Goal: Find specific page/section: Find specific page/section

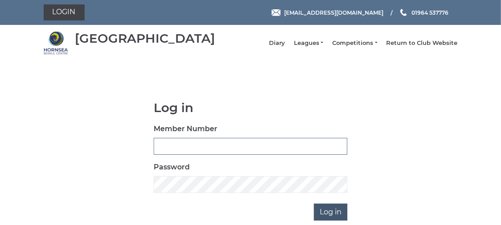
type input "0483"
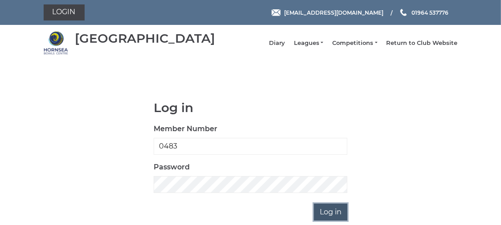
click at [322, 215] on input "Log in" at bounding box center [330, 212] width 33 height 17
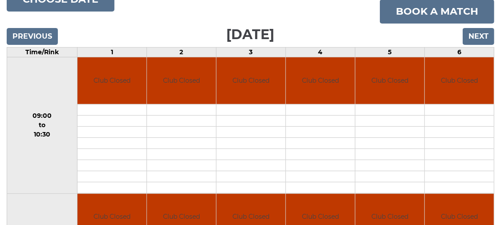
scroll to position [113, 0]
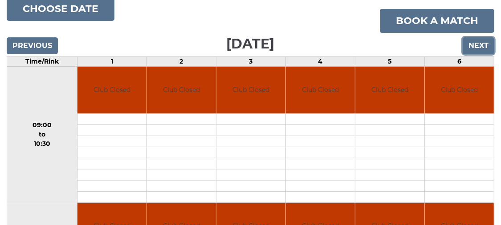
click at [480, 48] on input "Next" at bounding box center [478, 45] width 32 height 17
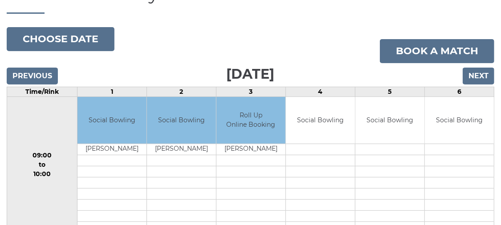
scroll to position [80, 0]
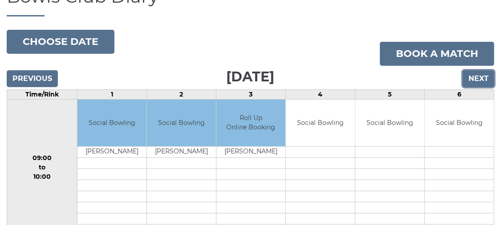
click at [474, 84] on input "Next" at bounding box center [478, 78] width 32 height 17
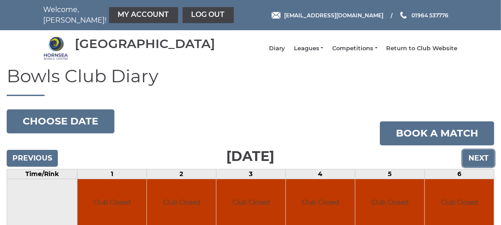
click at [477, 162] on input "Next" at bounding box center [478, 158] width 32 height 17
click at [478, 163] on input "Next" at bounding box center [478, 158] width 32 height 17
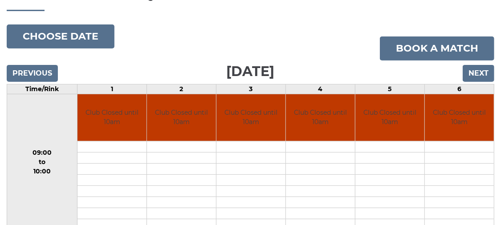
scroll to position [48, 0]
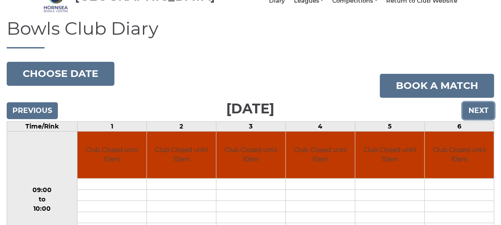
click at [477, 118] on input "Next" at bounding box center [478, 110] width 32 height 17
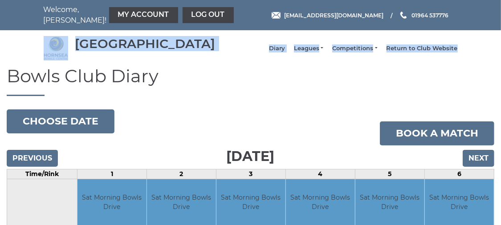
drag, startPoint x: 500, startPoint y: 15, endPoint x: 507, endPoint y: 39, distance: 24.9
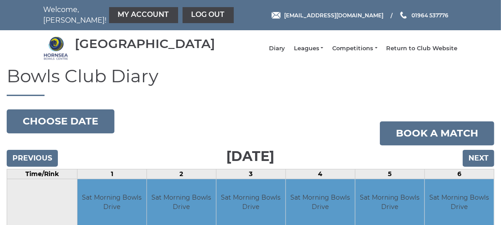
drag, startPoint x: 507, startPoint y: 39, endPoint x: 401, endPoint y: 99, distance: 121.2
click at [401, 96] on h1 "Bowls Club Diary" at bounding box center [250, 81] width 487 height 30
click at [486, 162] on input "Next" at bounding box center [478, 158] width 32 height 17
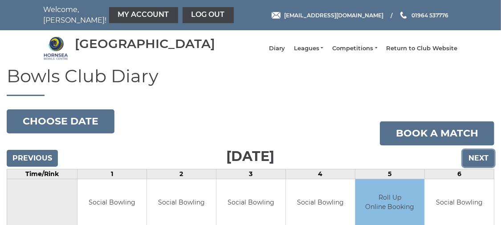
click at [479, 164] on input "Next" at bounding box center [478, 158] width 32 height 17
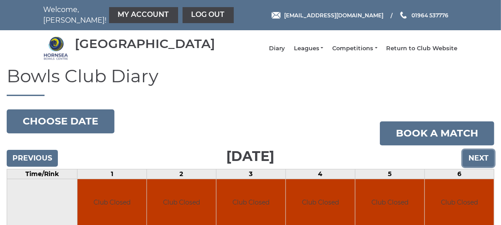
click at [478, 167] on input "Next" at bounding box center [478, 158] width 32 height 17
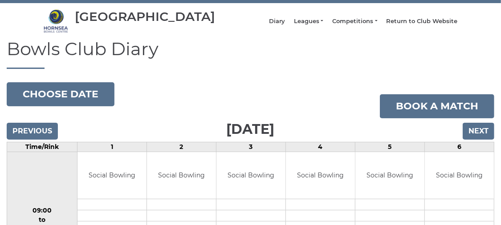
scroll to position [20, 0]
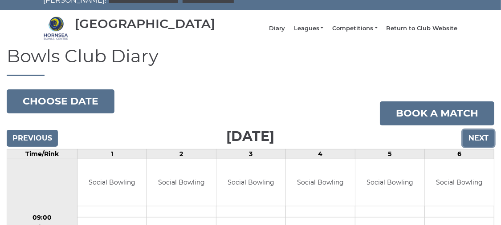
click at [475, 141] on input "Next" at bounding box center [478, 138] width 32 height 17
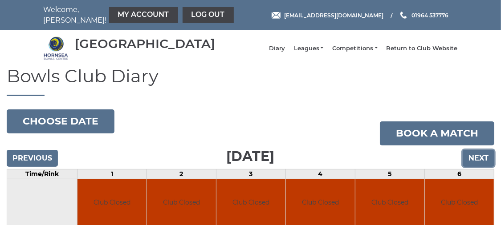
click at [475, 162] on input "Next" at bounding box center [478, 158] width 32 height 17
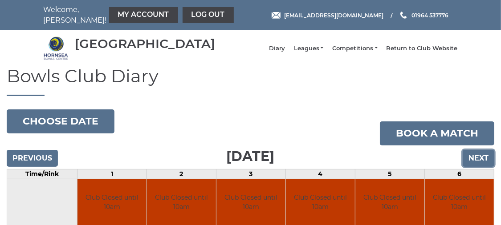
click at [475, 162] on input "Next" at bounding box center [478, 158] width 32 height 17
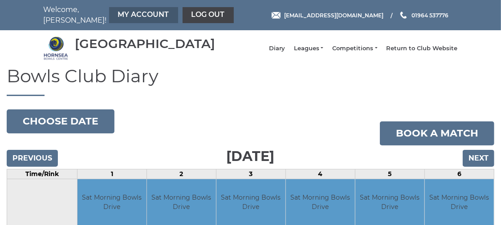
click at [109, 15] on link "My Account" at bounding box center [143, 15] width 69 height 16
